Goal: Information Seeking & Learning: Learn about a topic

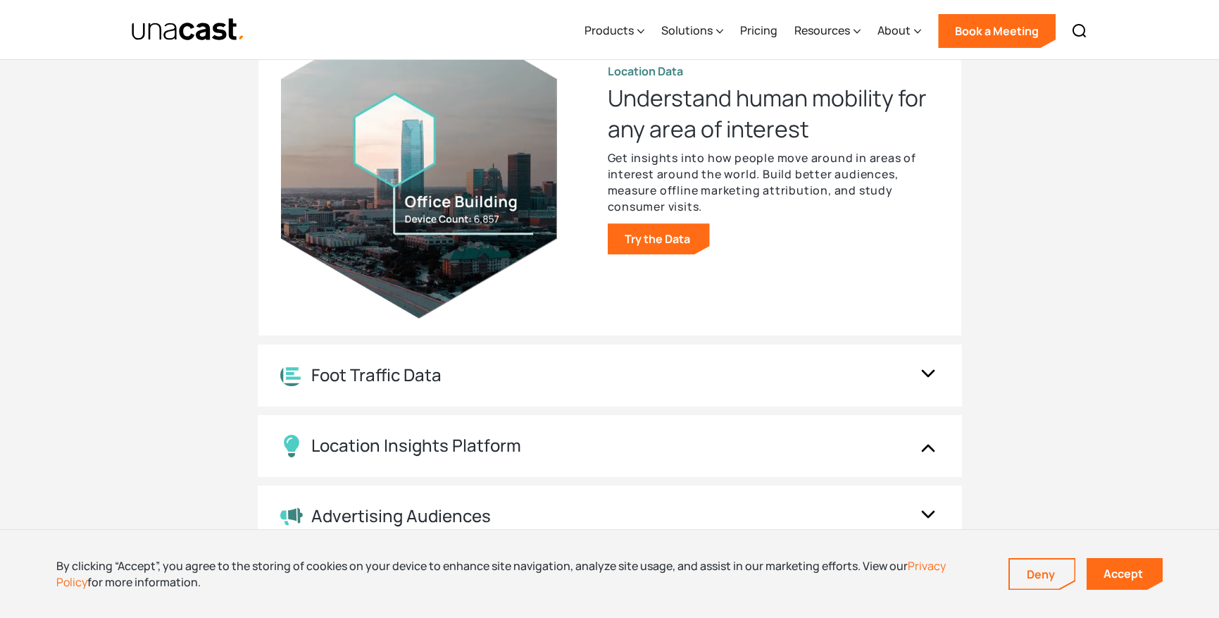
scroll to position [1550, 0]
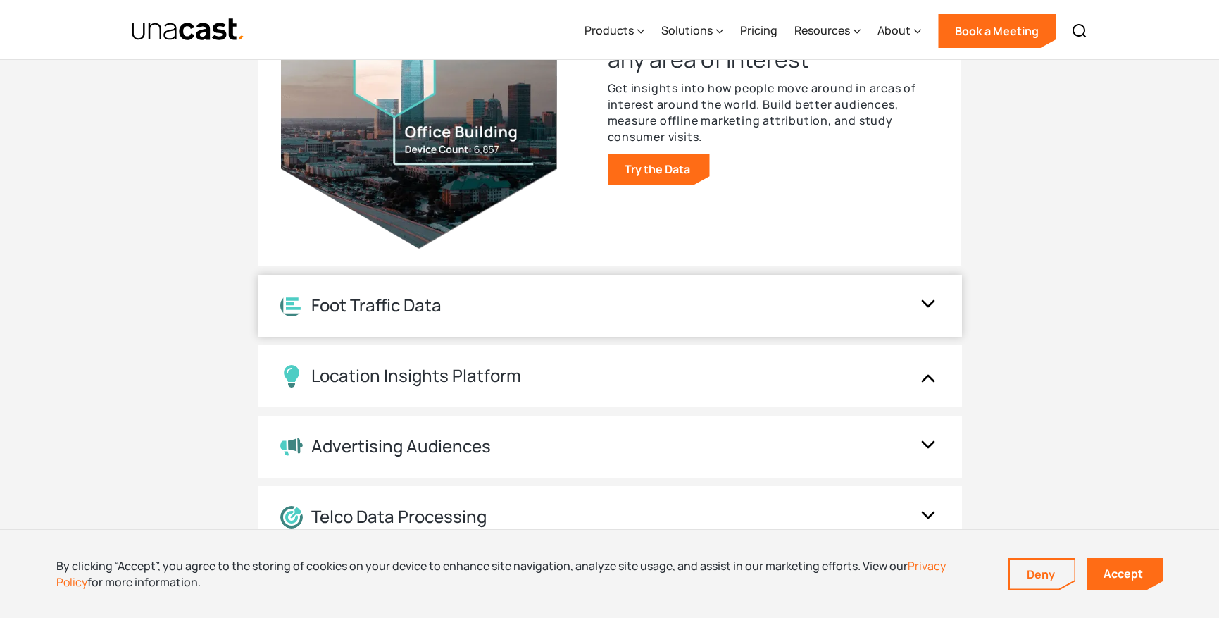
click at [374, 304] on div "Foot Traffic Data" at bounding box center [376, 305] width 130 height 20
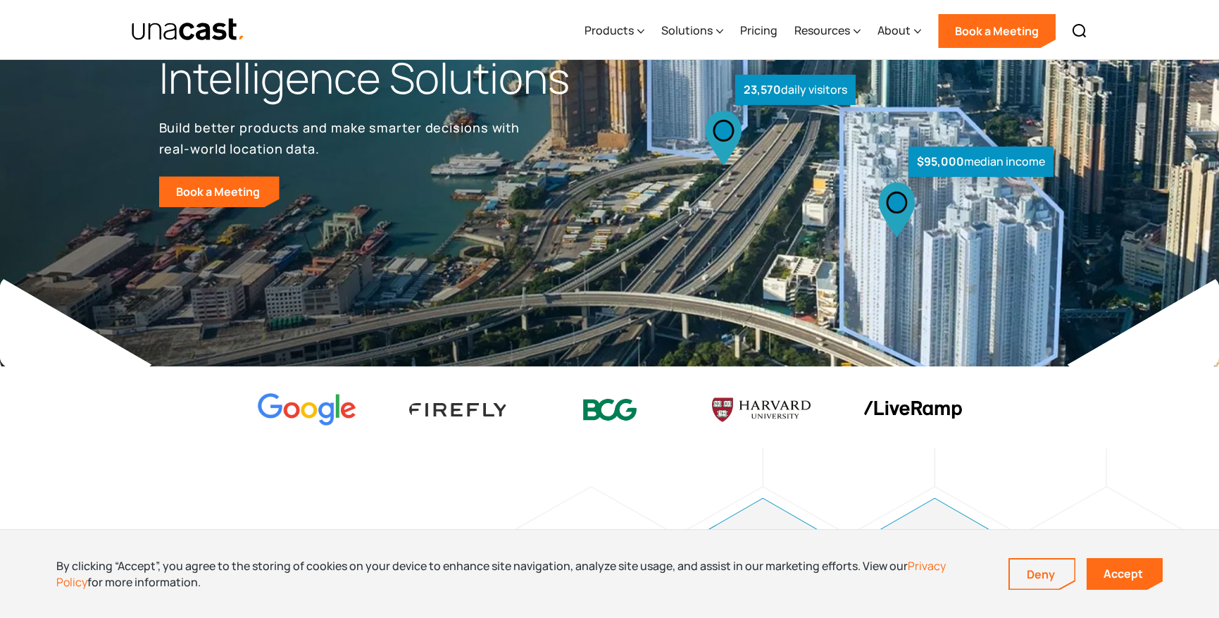
scroll to position [211, 0]
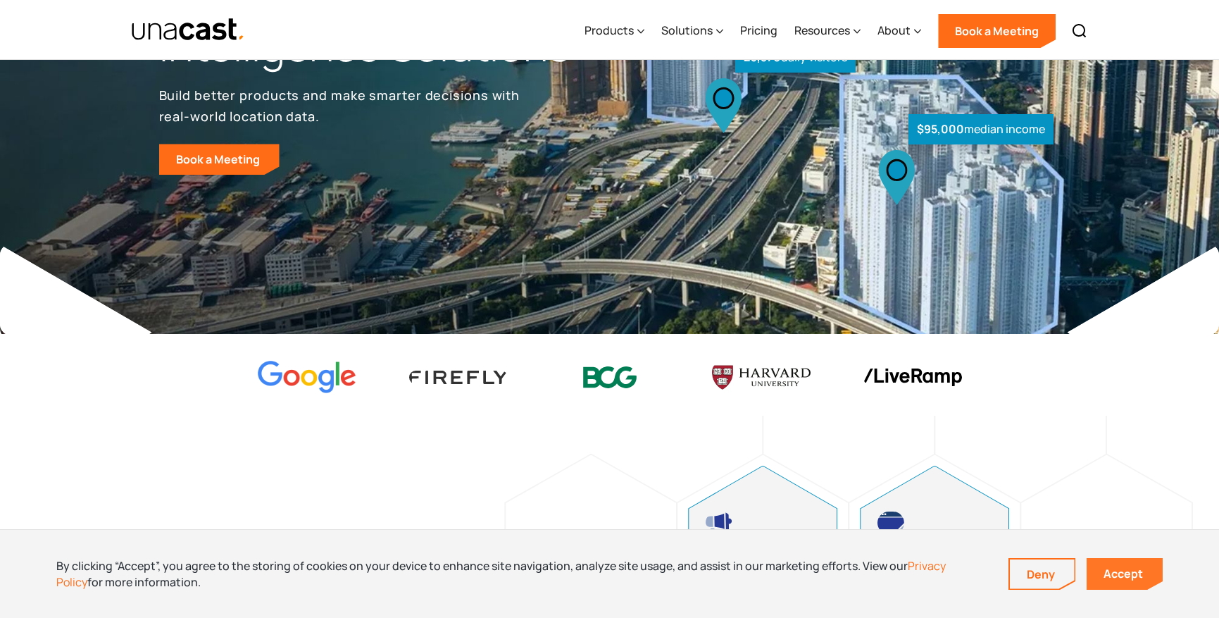
click at [1116, 568] on link "Accept" at bounding box center [1125, 574] width 76 height 32
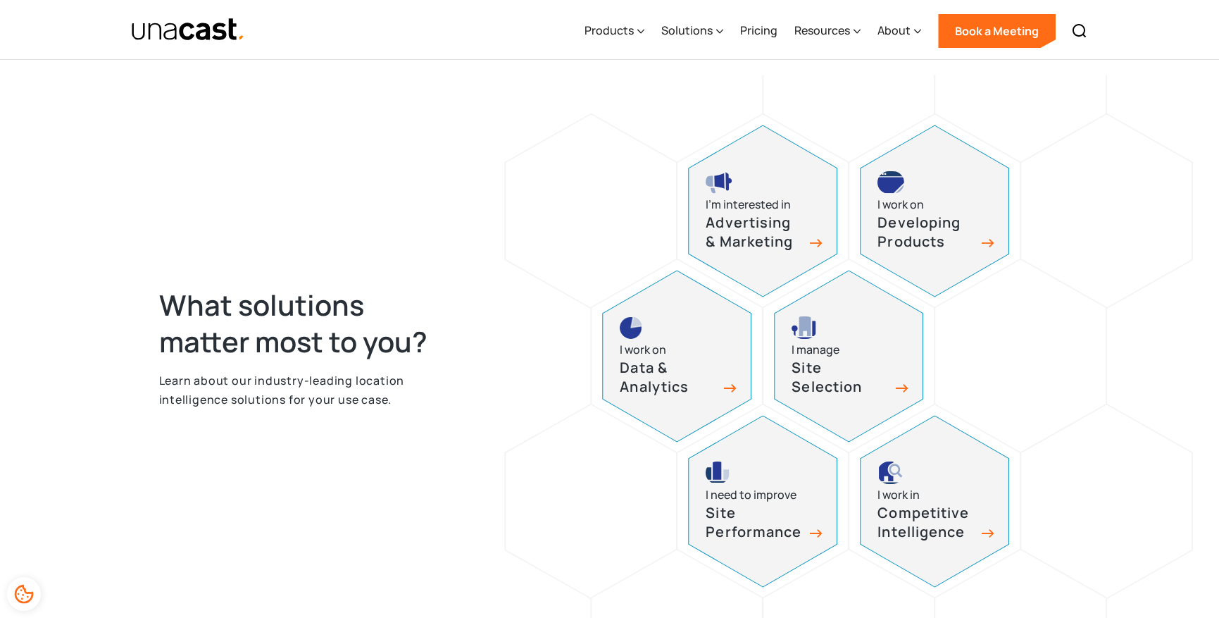
scroll to position [563, 0]
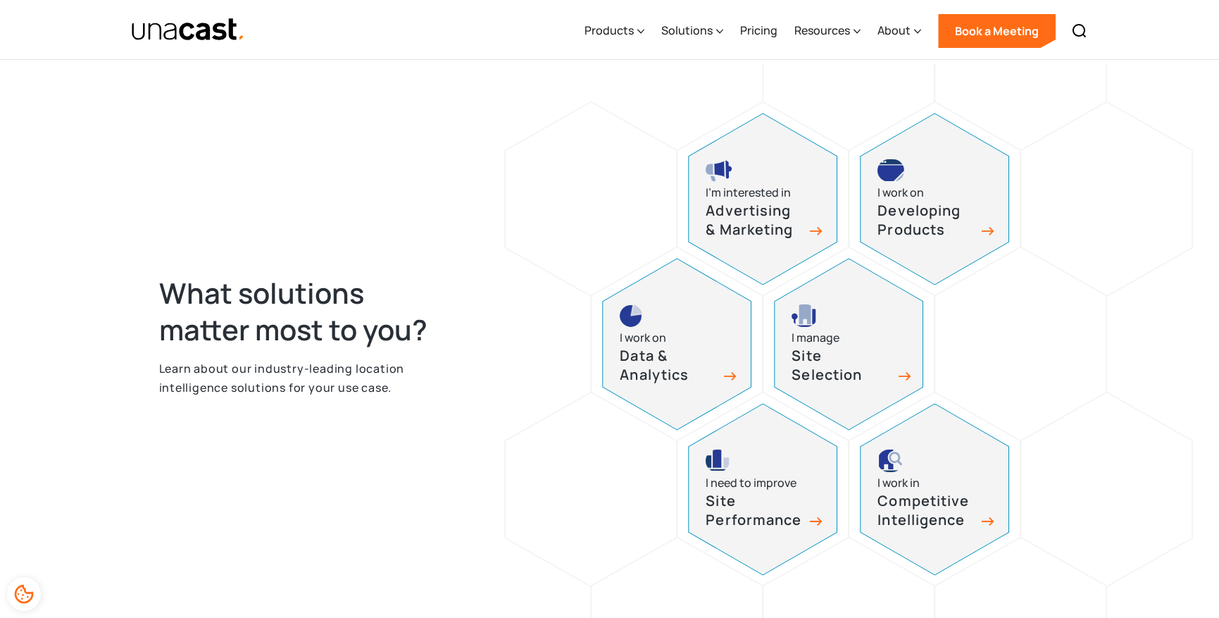
click at [849, 353] on h3 "Site Selection" at bounding box center [841, 365] width 99 height 37
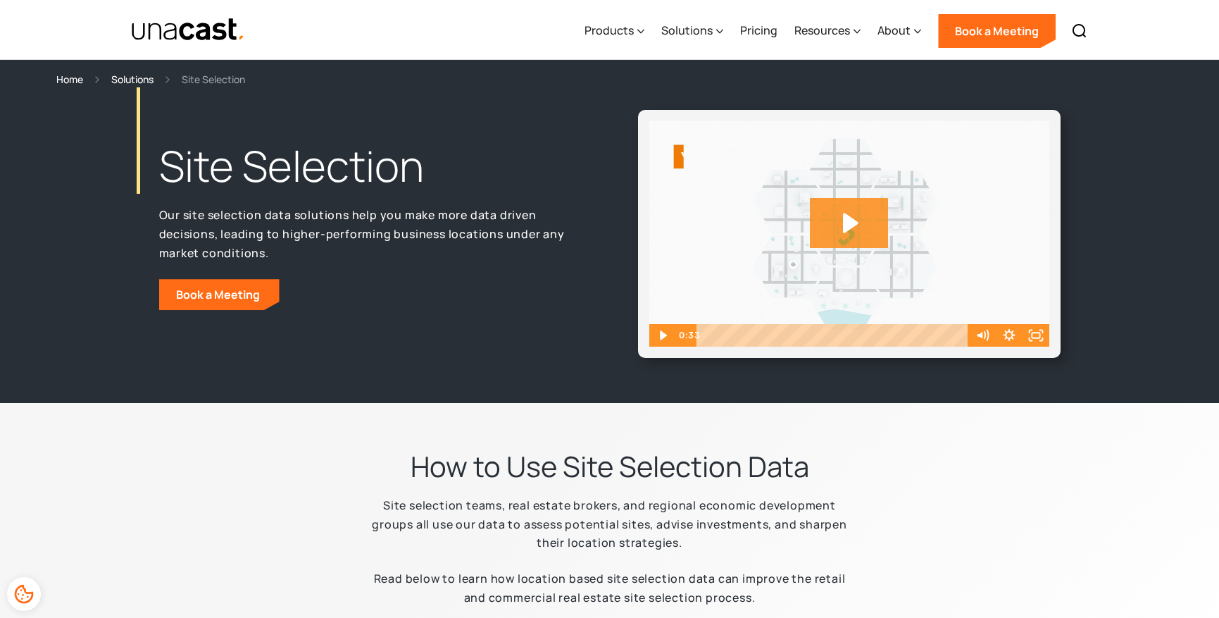
click at [825, 223] on icon "Play Video: Unacast - Our Datasets (Featured on the Site Selection Page)" at bounding box center [849, 223] width 78 height 50
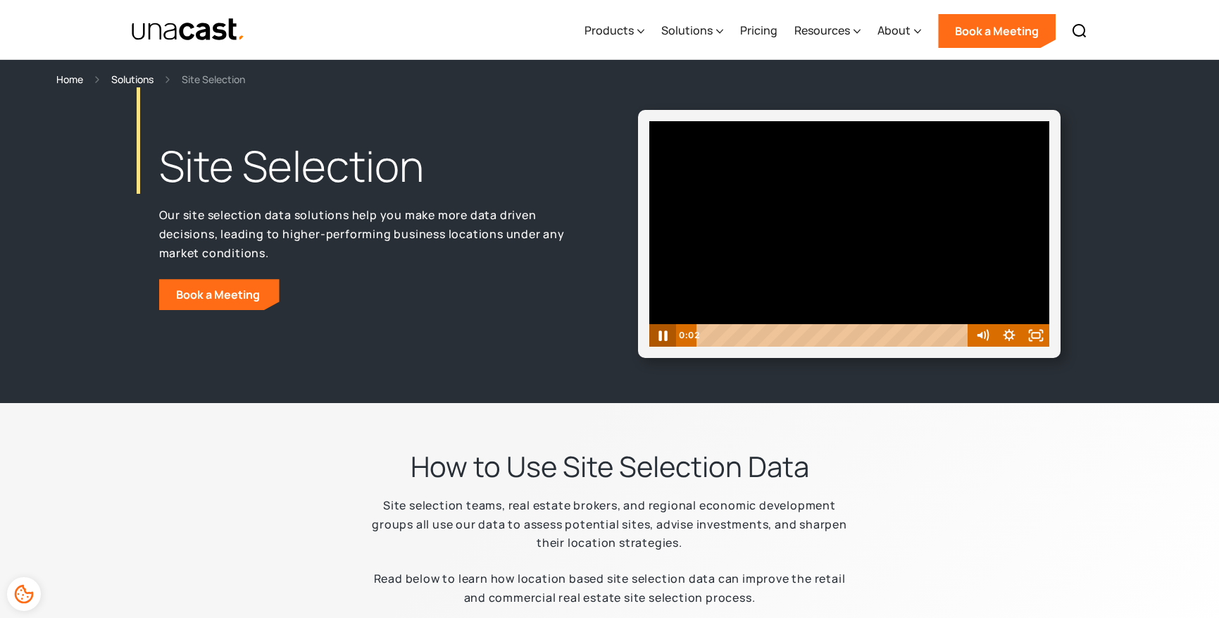
click at [661, 335] on icon "Pause" at bounding box center [663, 335] width 8 height 11
click at [983, 297] on div "Volume" at bounding box center [982, 287] width 27 height 74
click at [665, 337] on icon "Play Video" at bounding box center [663, 335] width 32 height 27
click at [981, 303] on div "Volume" at bounding box center [982, 287] width 27 height 74
click at [756, 29] on link "Pricing" at bounding box center [758, 31] width 37 height 58
